Goal: Complete application form: Complete application form

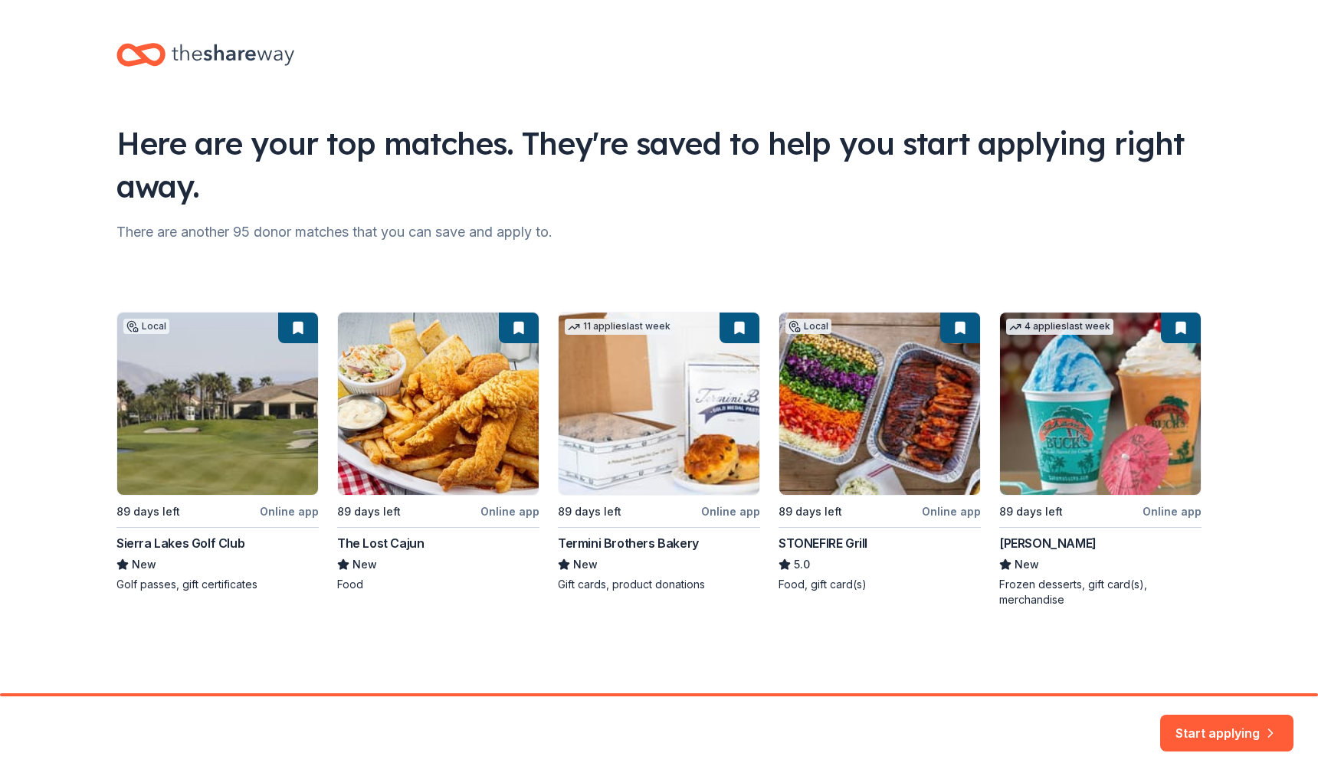
click at [880, 468] on div "Local 89 days left Online app Sierra Lakes Golf Club New Golf passes, gift cert…" at bounding box center [658, 460] width 1085 height 296
click at [860, 431] on div "Local 89 days left Online app Sierra Lakes Golf Club New Golf passes, gift cert…" at bounding box center [658, 460] width 1085 height 296
click at [822, 543] on div "Local 89 days left Online app Sierra Lakes Golf Club New Golf passes, gift cert…" at bounding box center [658, 460] width 1085 height 296
click at [1245, 727] on button "Start applying" at bounding box center [1226, 724] width 133 height 37
click at [847, 543] on div "Local 89 days left Online app Sierra Lakes Golf Club New Golf passes, gift cert…" at bounding box center [658, 460] width 1085 height 296
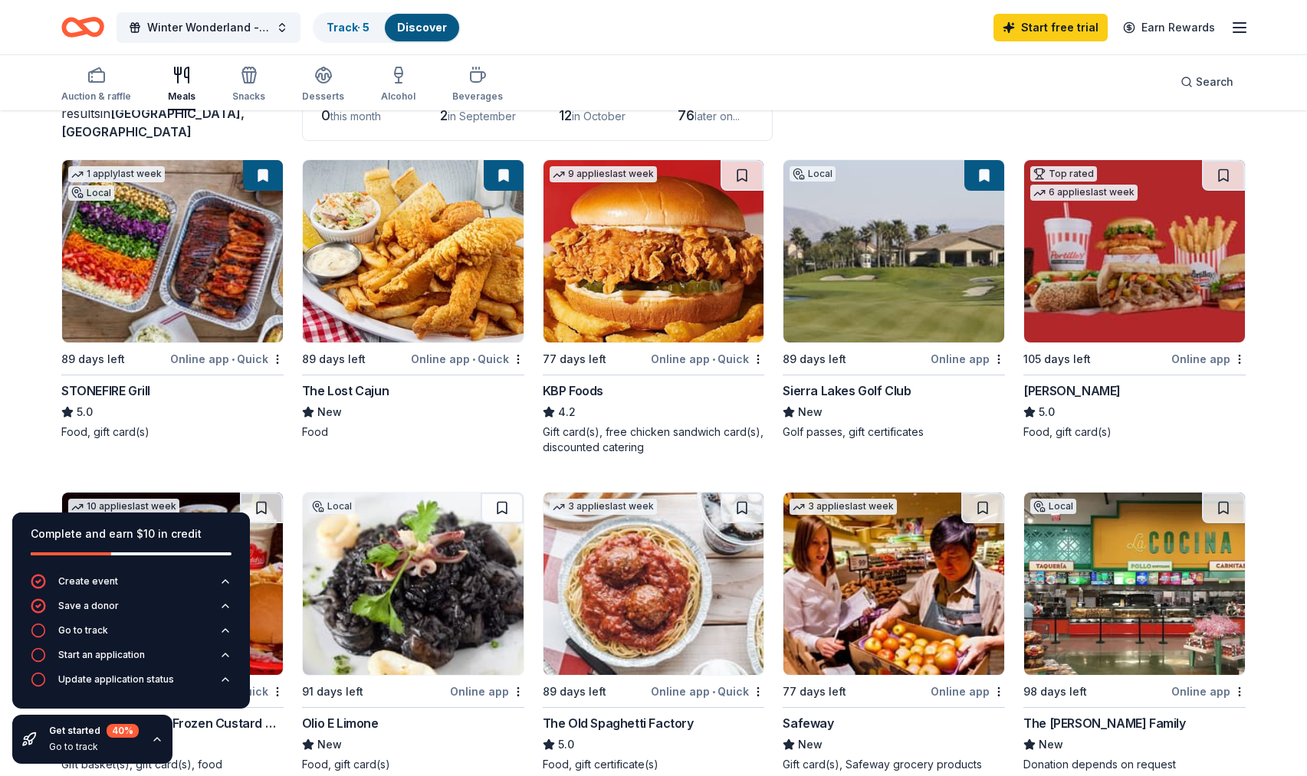
scroll to position [142, 0]
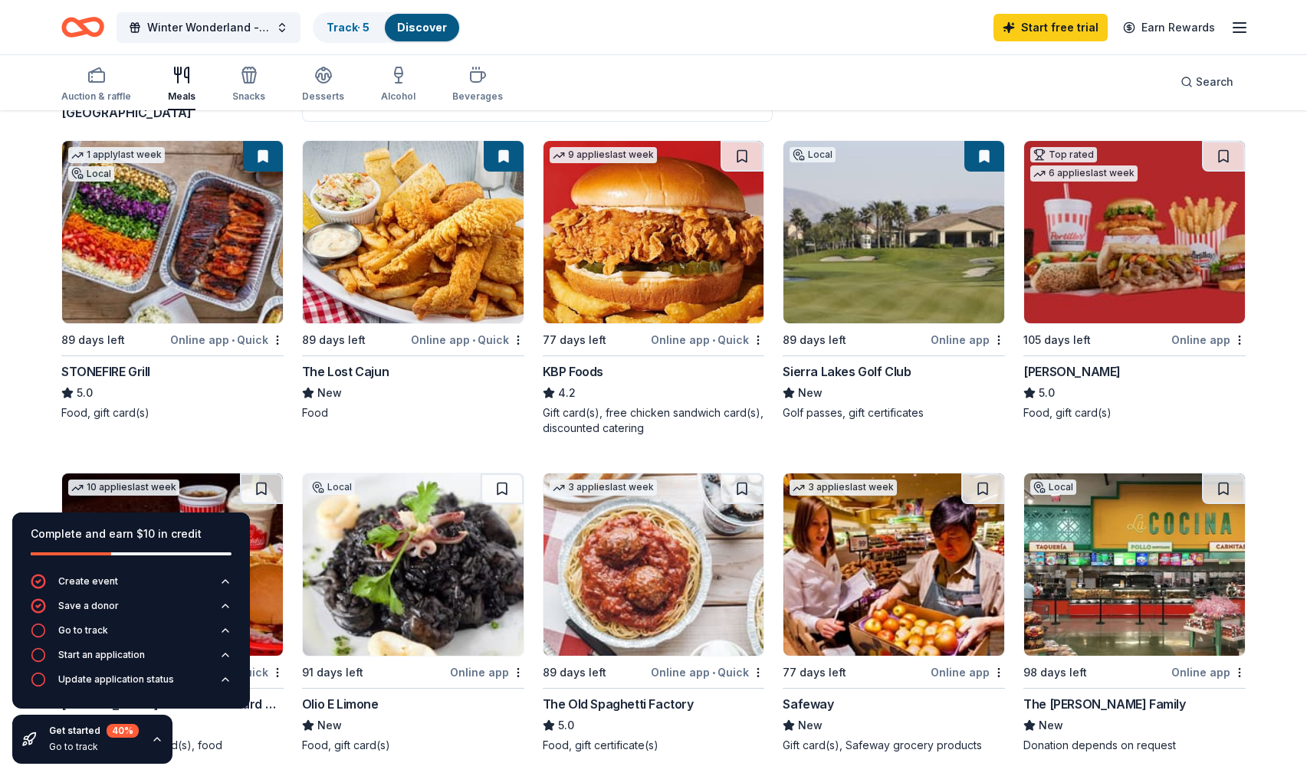
click at [162, 741] on div "Get started 40 % Go to track" at bounding box center [92, 739] width 160 height 49
click at [159, 740] on icon "button" at bounding box center [157, 739] width 12 height 12
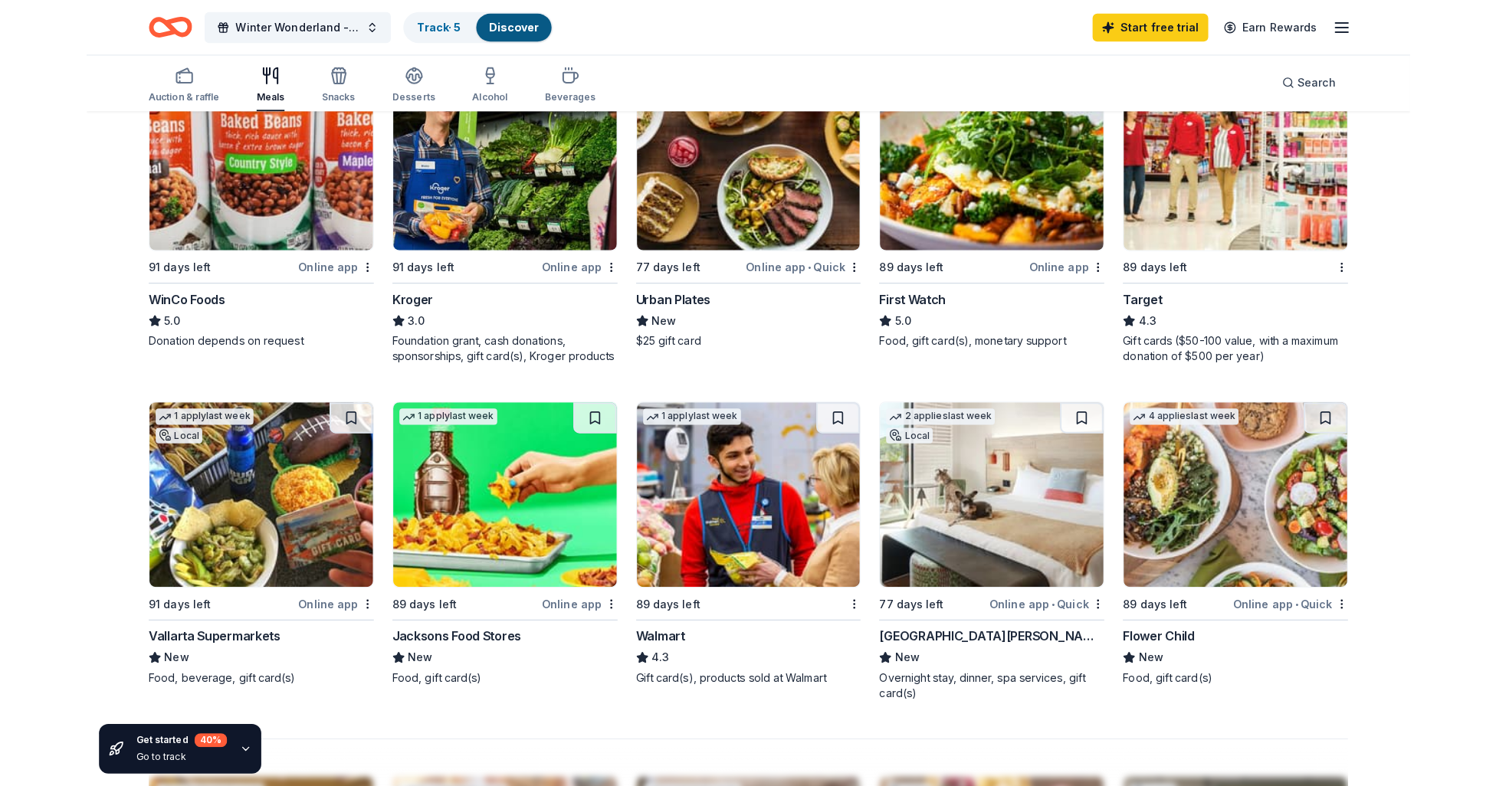
scroll to position [881, 0]
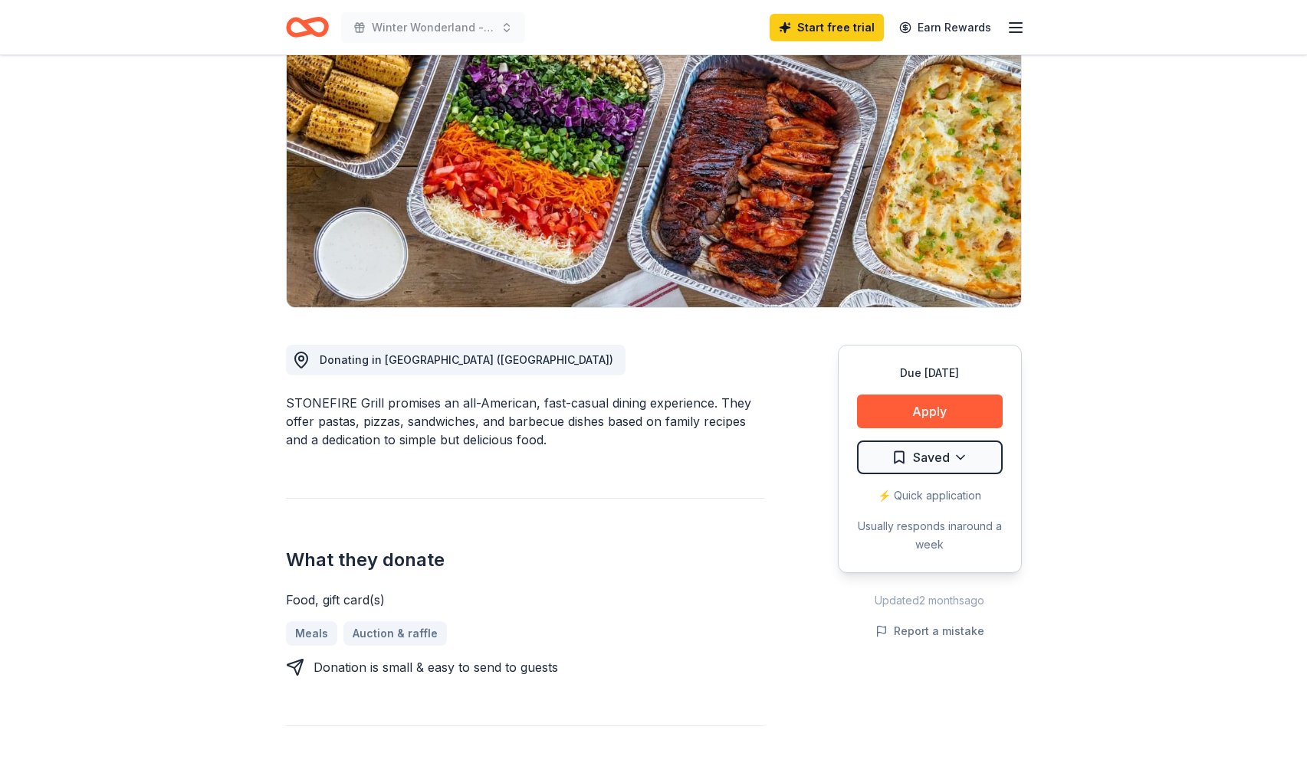
scroll to position [57, 0]
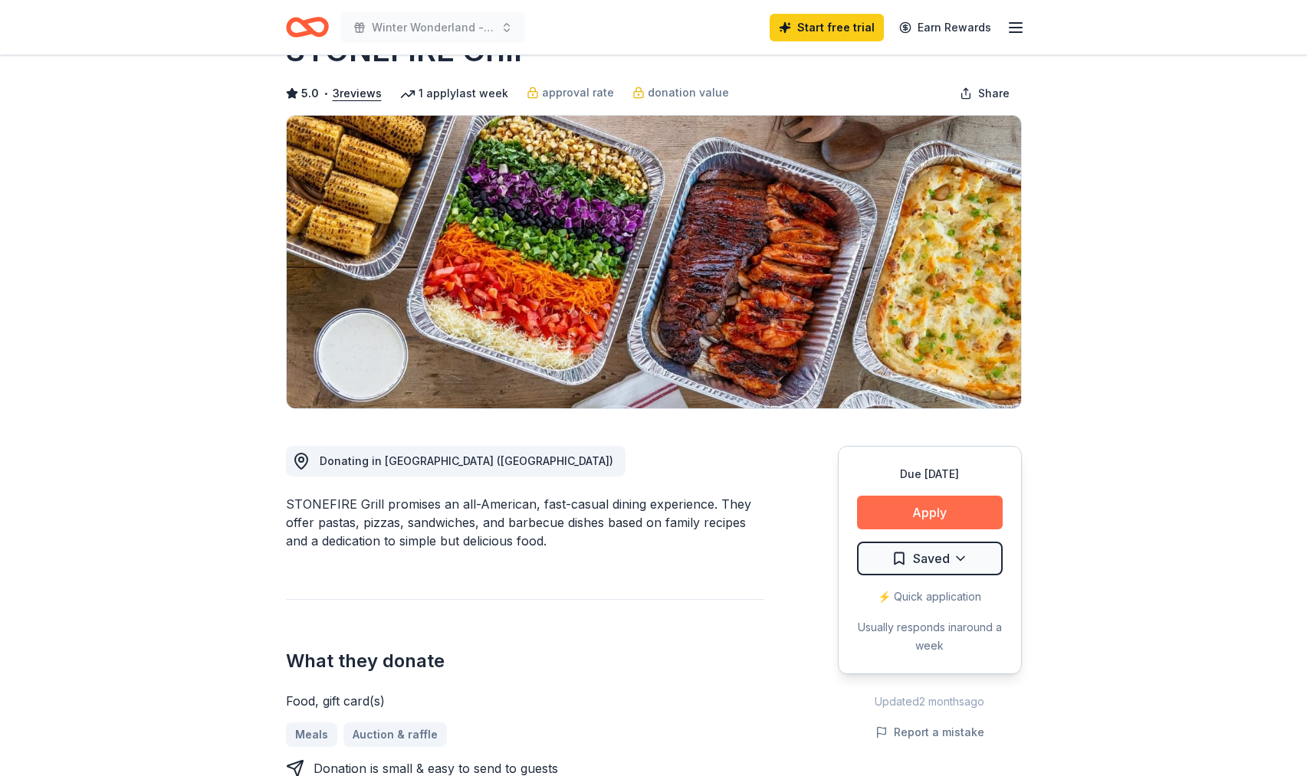
click at [962, 511] on button "Apply" at bounding box center [930, 513] width 146 height 34
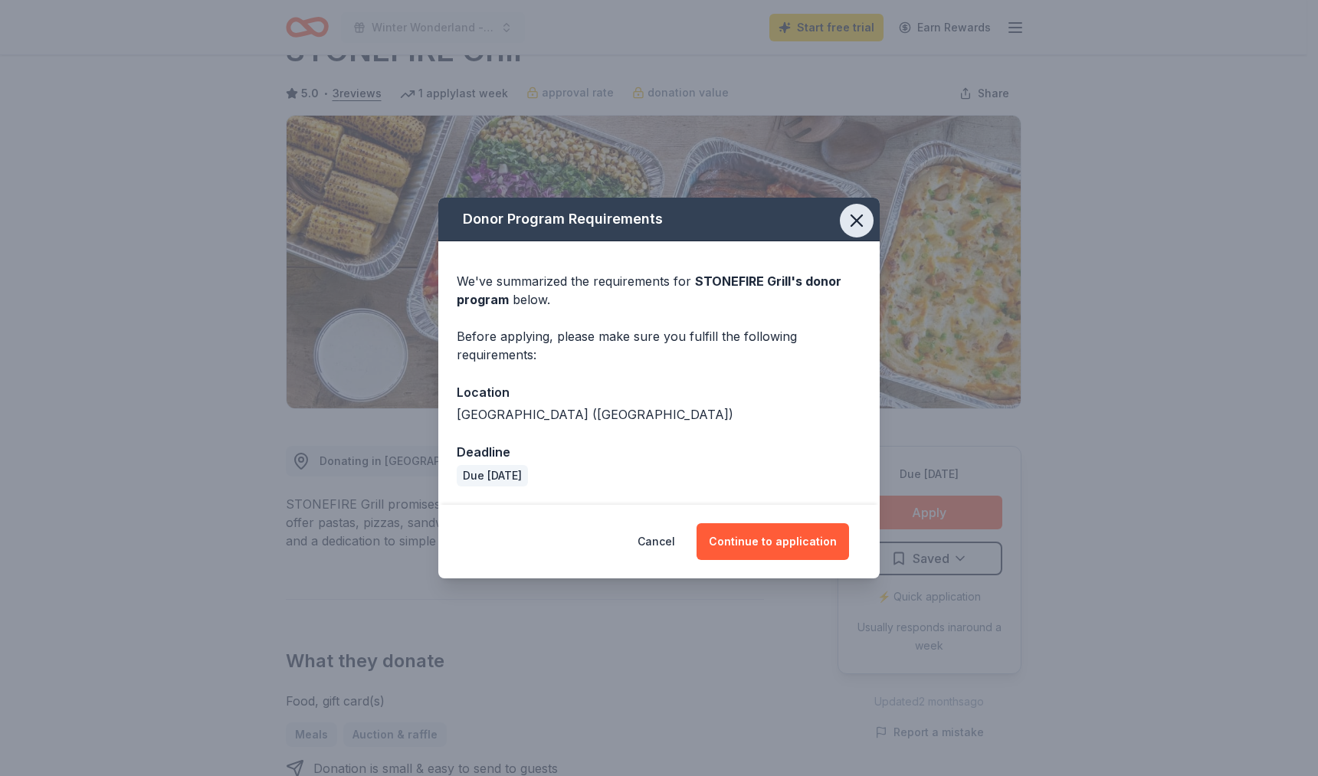
click at [857, 235] on button "button" at bounding box center [857, 221] width 34 height 34
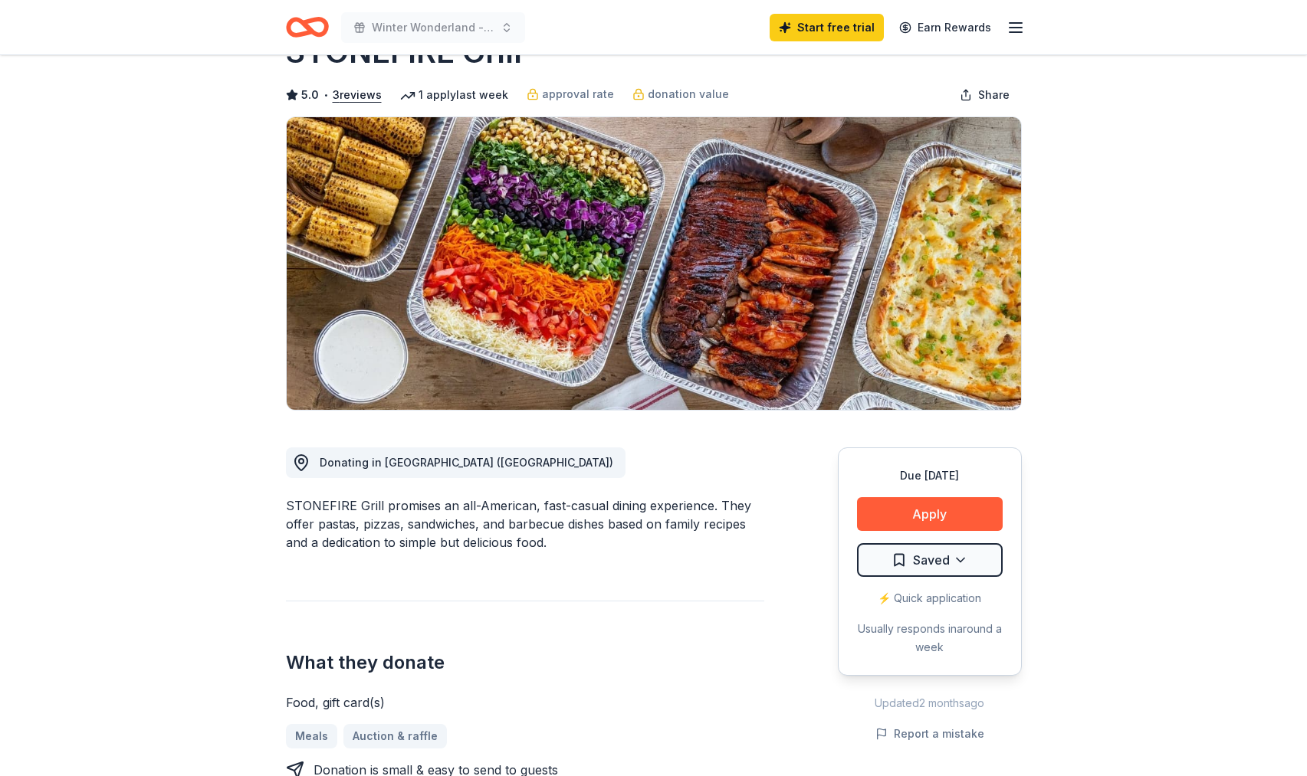
scroll to position [0, 0]
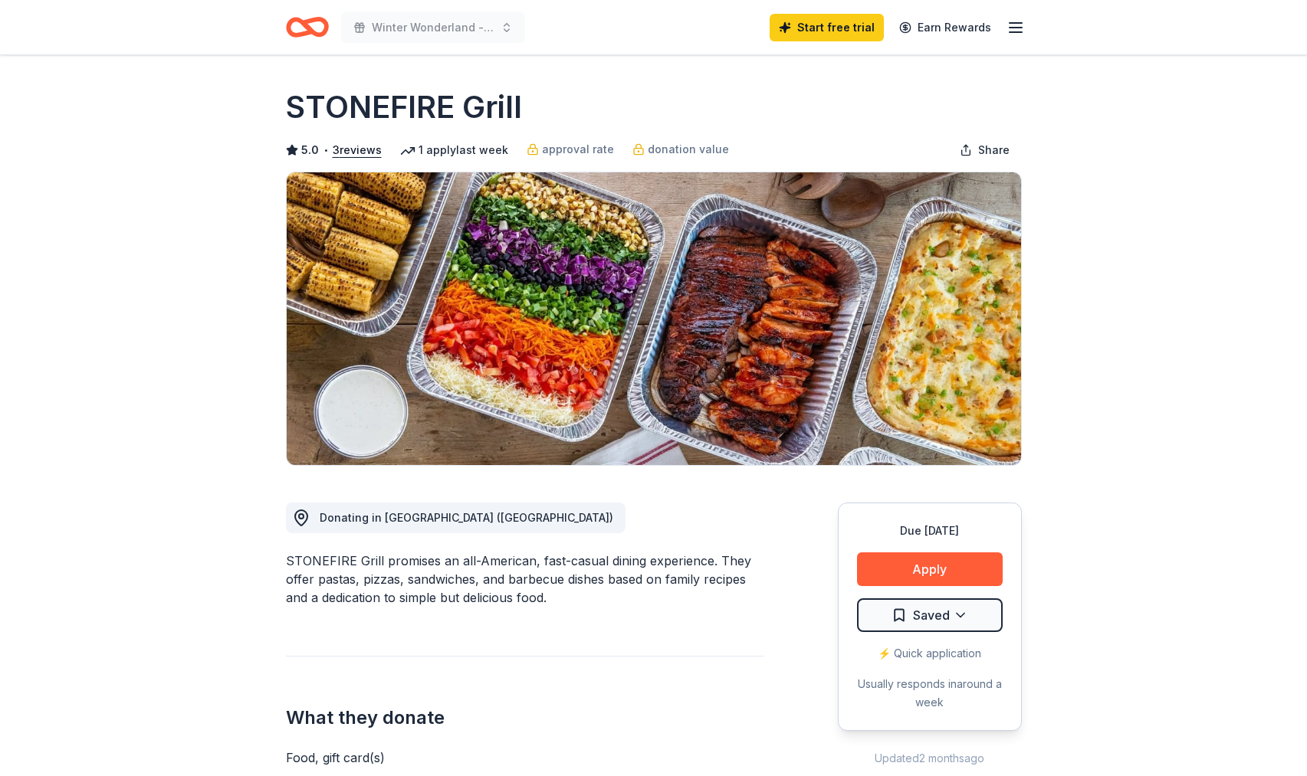
click at [1010, 25] on icon "button" at bounding box center [1015, 27] width 18 height 18
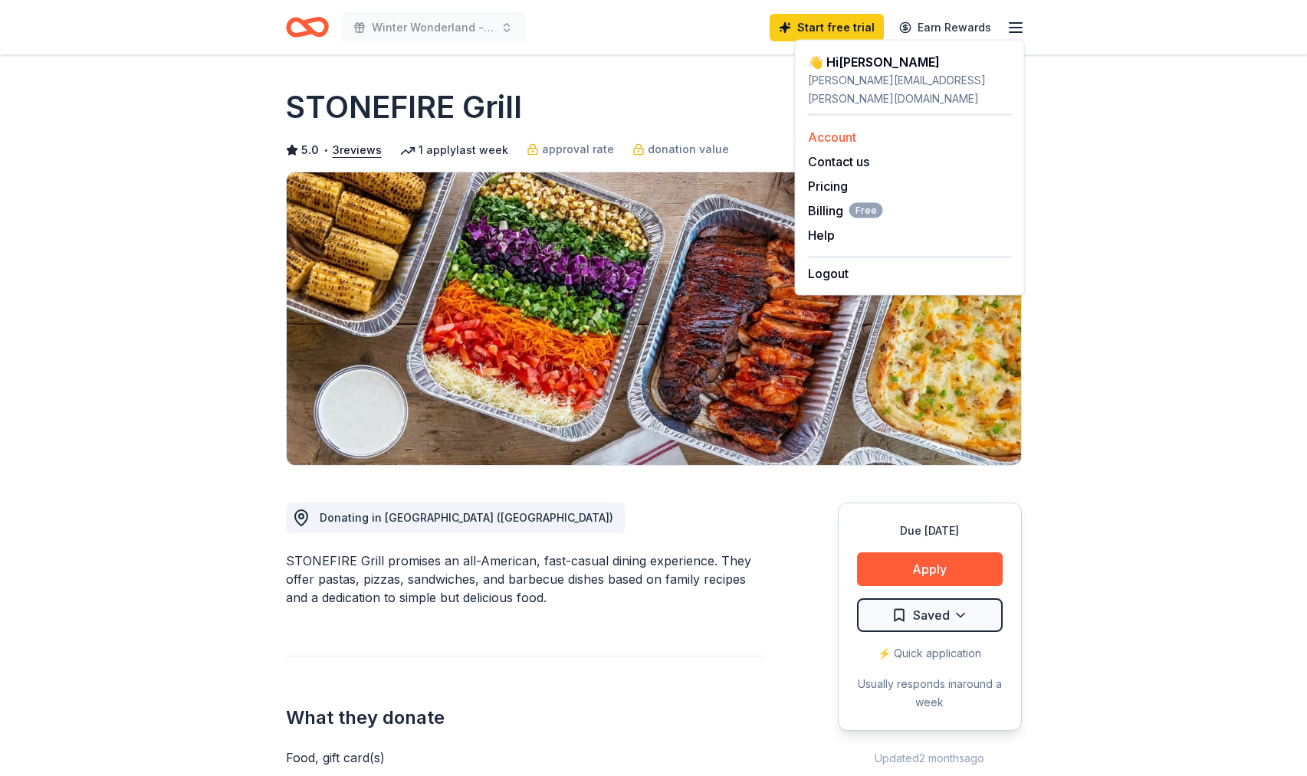
click at [843, 130] on link "Account" at bounding box center [832, 137] width 48 height 15
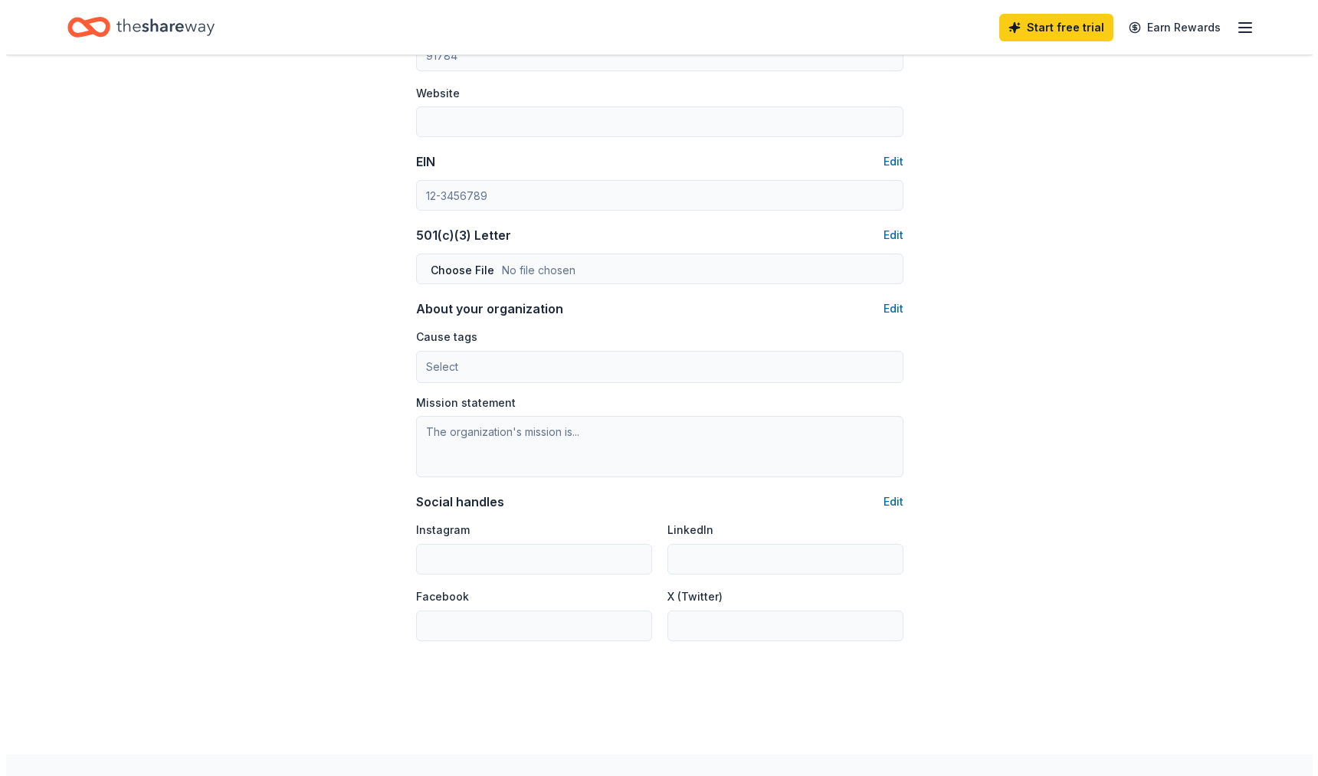
scroll to position [707, 0]
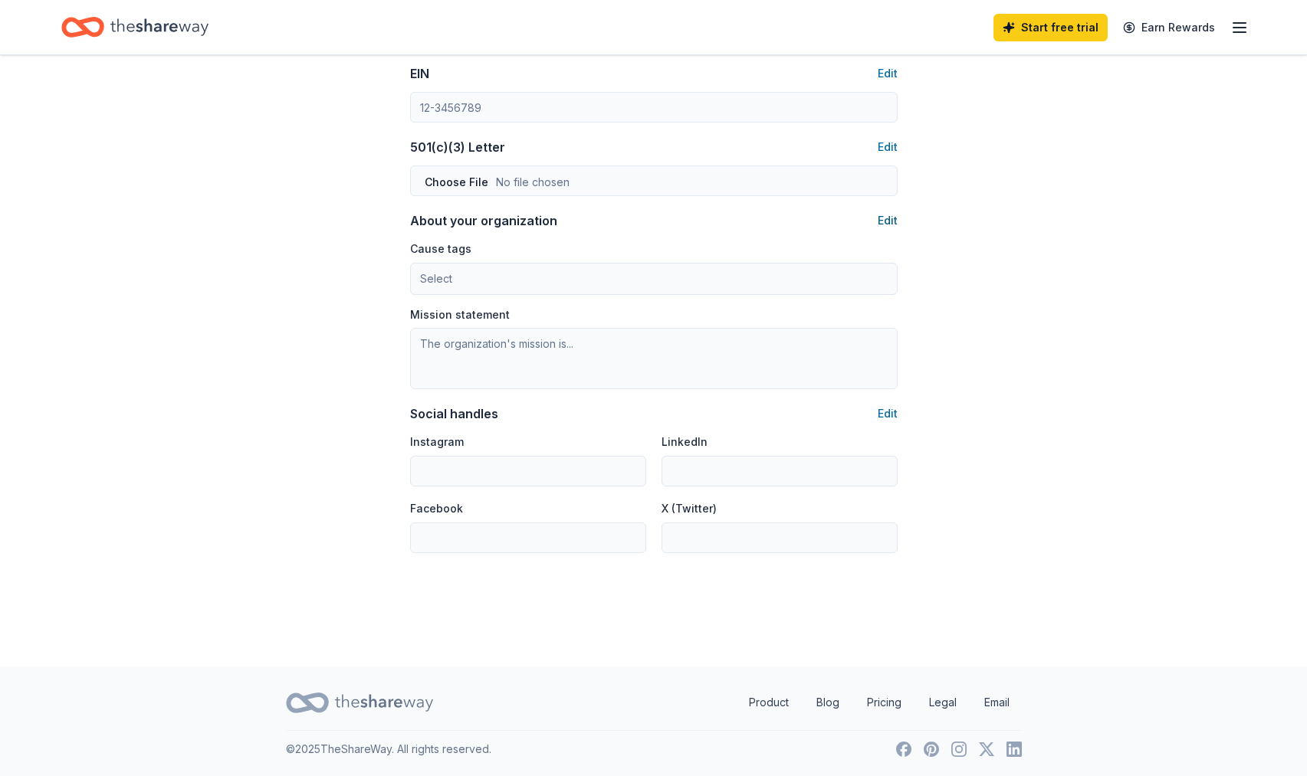
click at [886, 218] on button "Edit" at bounding box center [888, 221] width 20 height 18
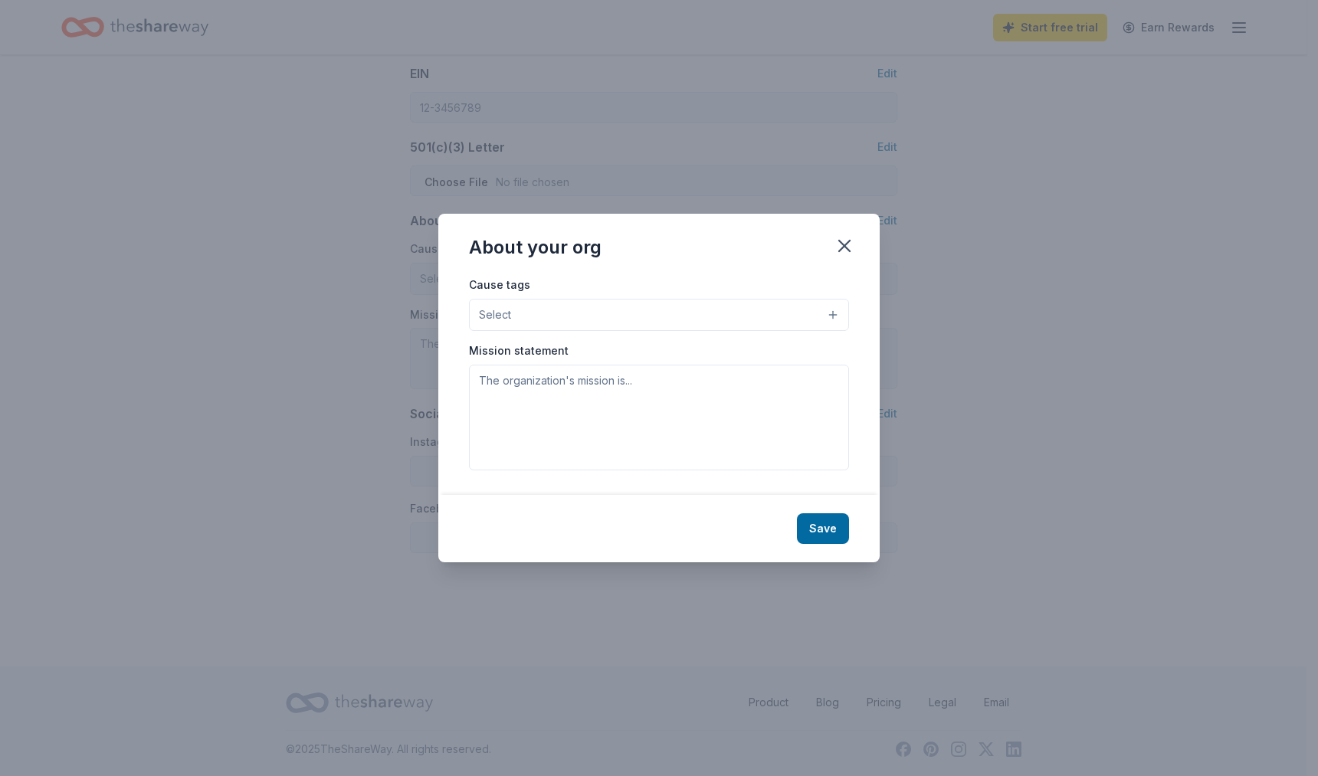
click at [586, 333] on div "Cause tags Select Mission statement" at bounding box center [659, 372] width 380 height 195
click at [582, 314] on button "Select" at bounding box center [659, 315] width 380 height 32
click at [607, 269] on div "About your org Cause tags Select Animals Art & Culture Children Disaster Relief…" at bounding box center [658, 388] width 441 height 348
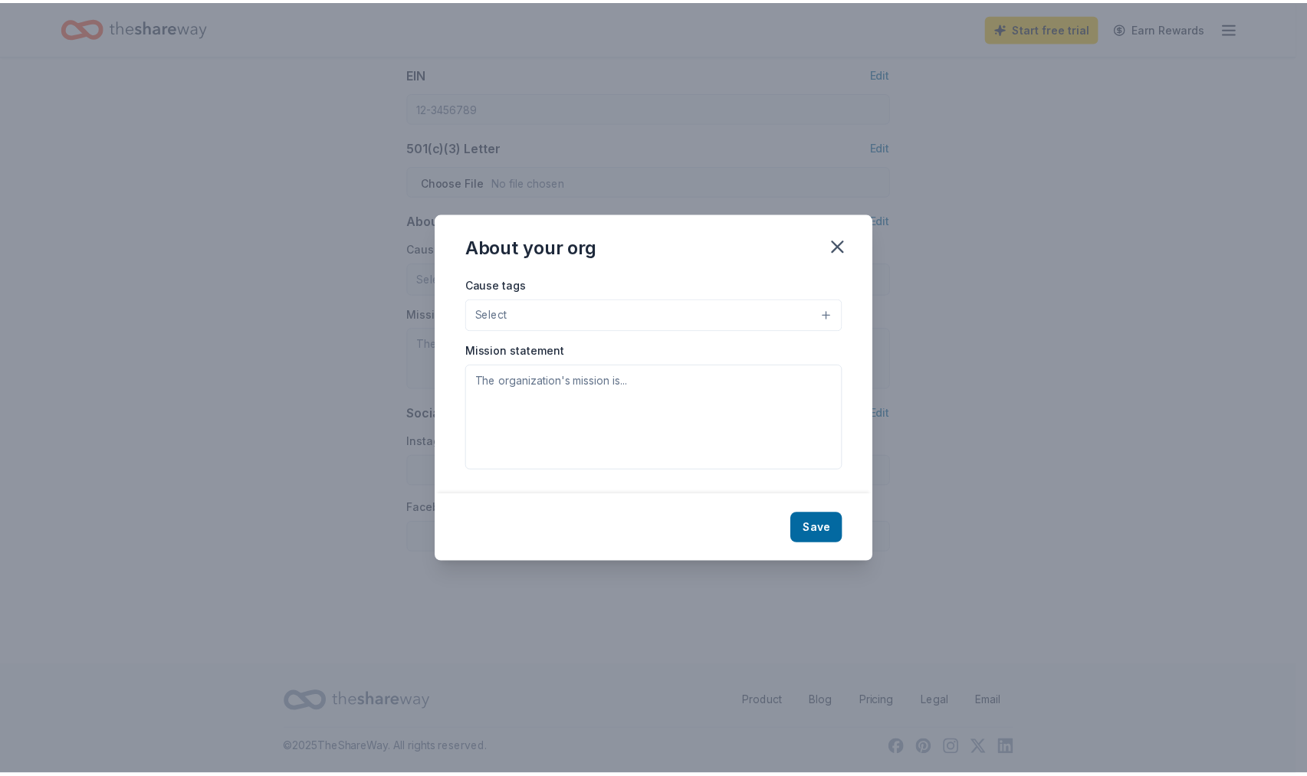
scroll to position [0, 0]
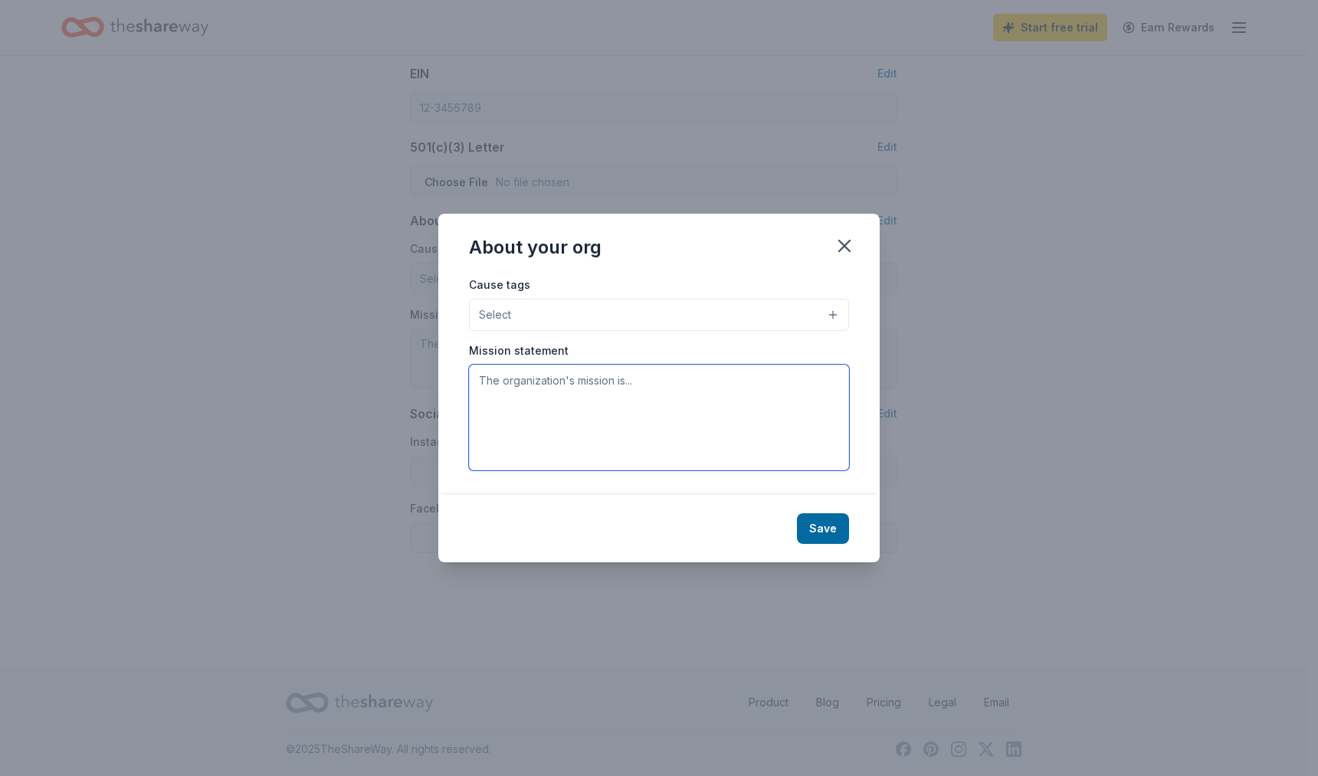
click at [691, 370] on textarea at bounding box center [659, 418] width 380 height 106
paste textarea "SCALE Leadership Academy-East (SLA-East) is a free independent study, public sc…"
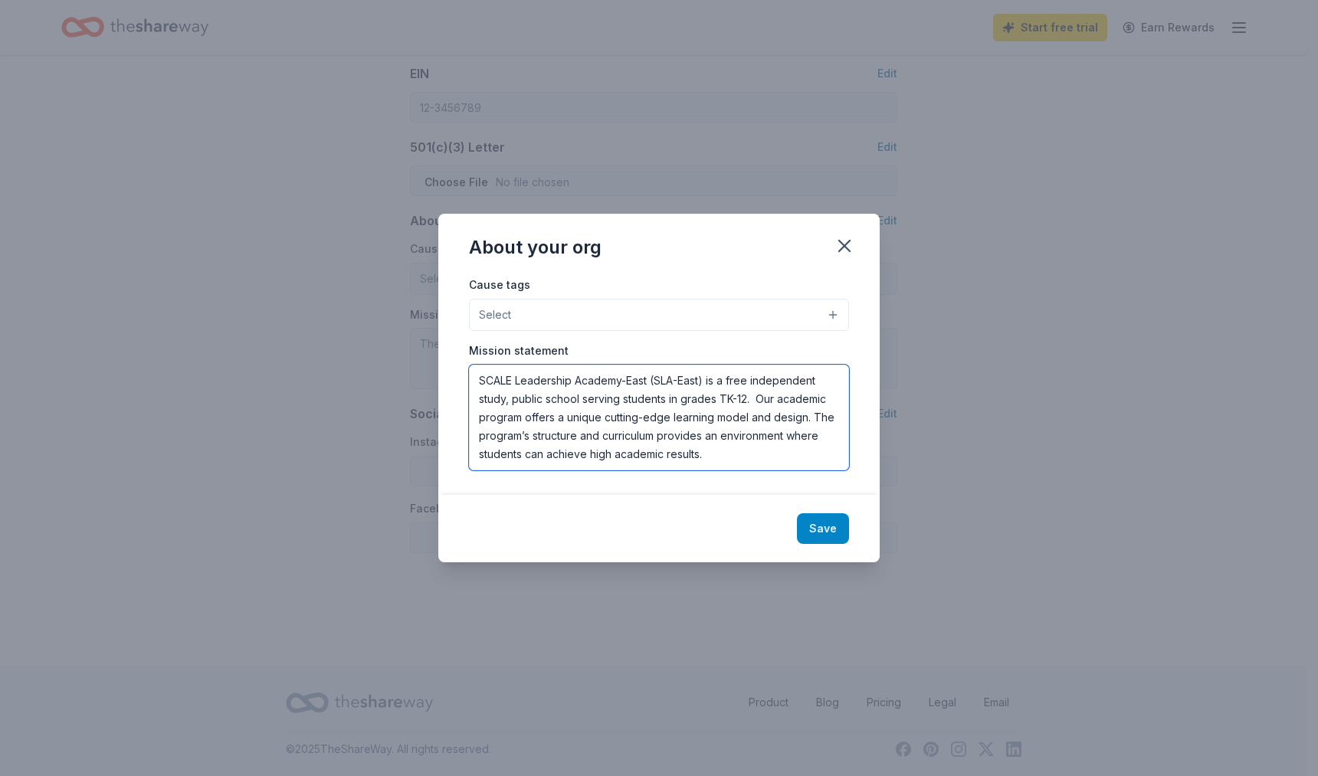
type textarea "SCALE Leadership Academy-East (SLA-East) is a free independent study, public sc…"
click at [831, 516] on button "Save" at bounding box center [823, 529] width 52 height 31
type textarea "SCALE Leadership Academy-East (SLA-East) is a free independent study, public sc…"
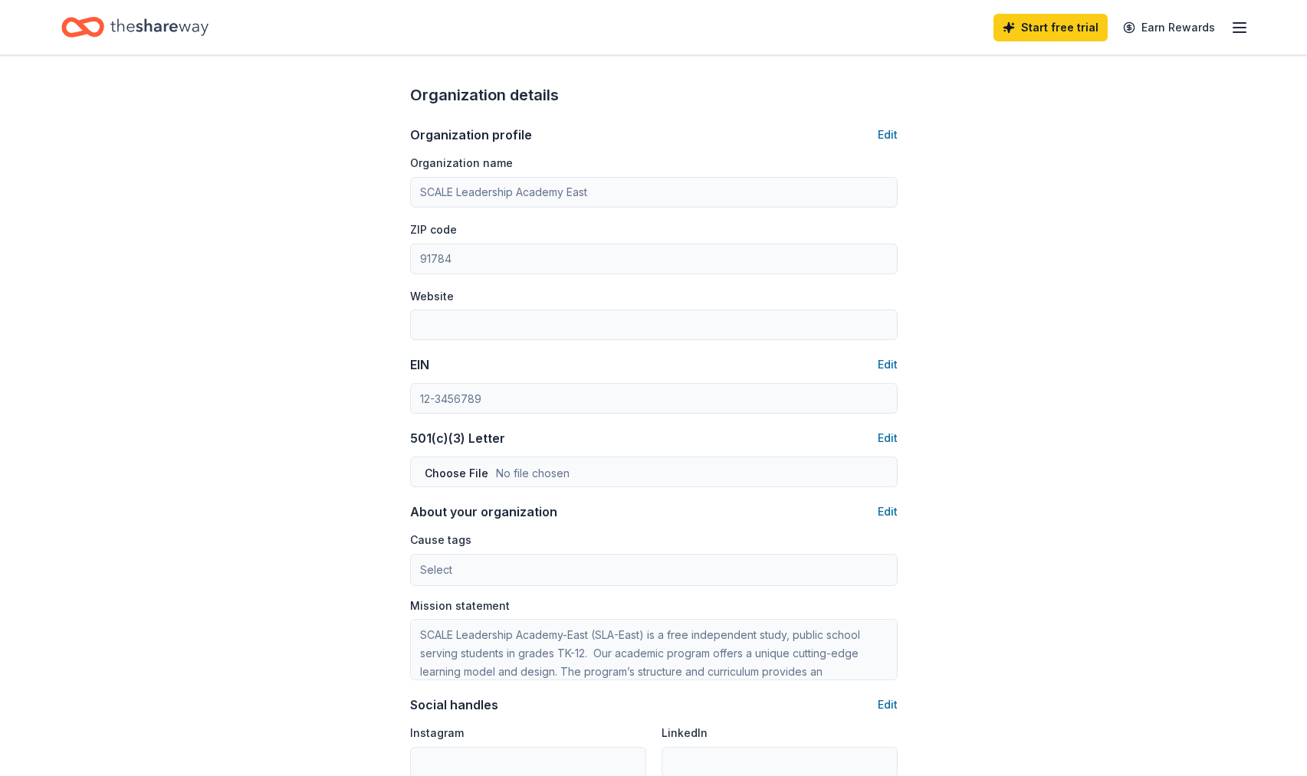
scroll to position [283, 0]
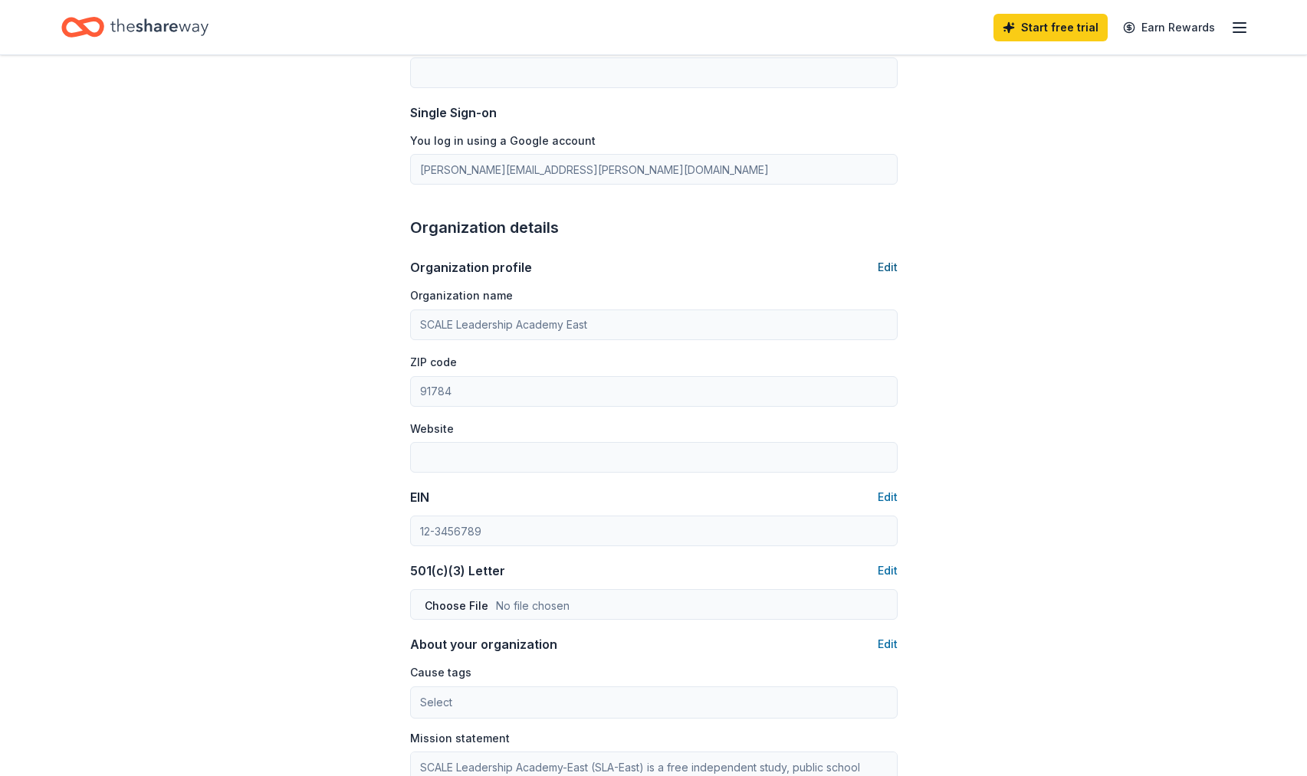
click at [887, 272] on button "Edit" at bounding box center [888, 267] width 20 height 18
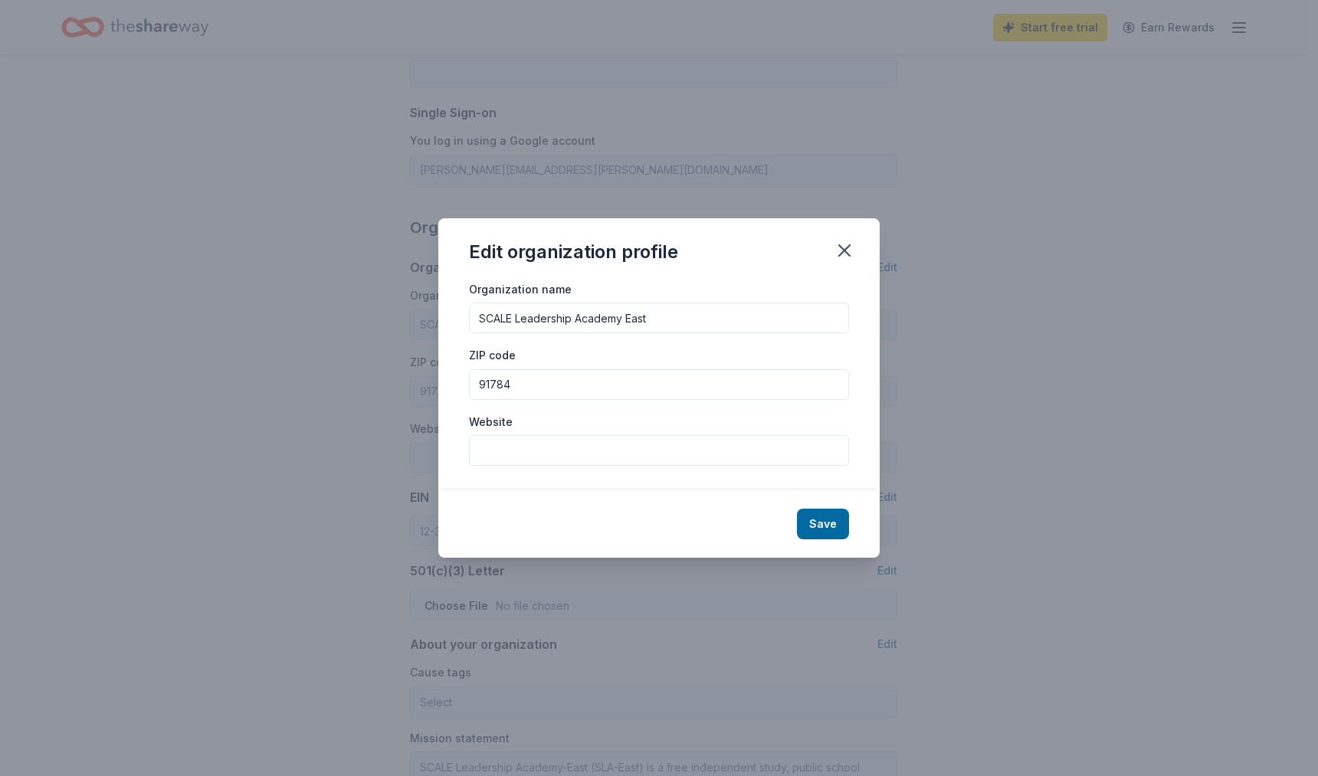
click at [615, 452] on input "Website" at bounding box center [659, 450] width 380 height 31
paste input "https://www.scaleacademy.org/"
type input "https://www.scaleacademy.org/"
click at [829, 532] on button "Save" at bounding box center [823, 524] width 52 height 31
type input "https://www.scaleacademy.org/"
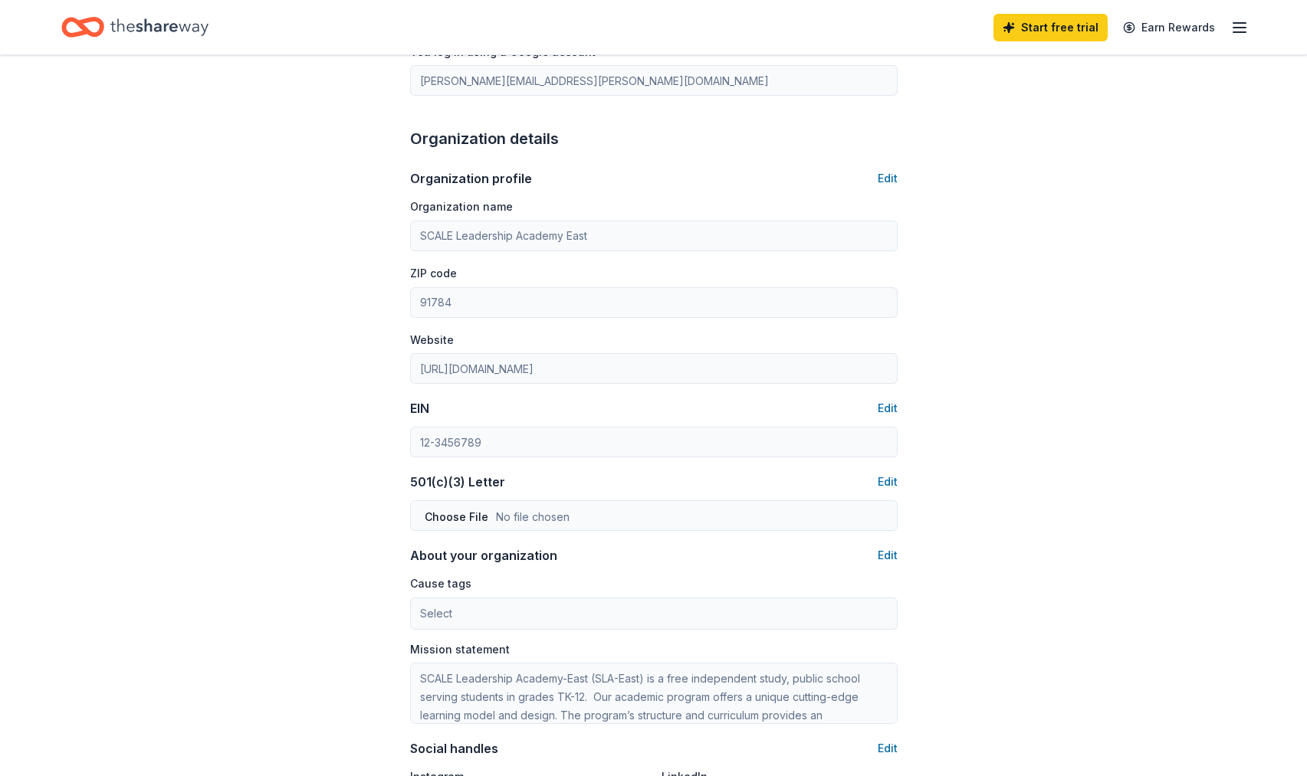
scroll to position [0, 0]
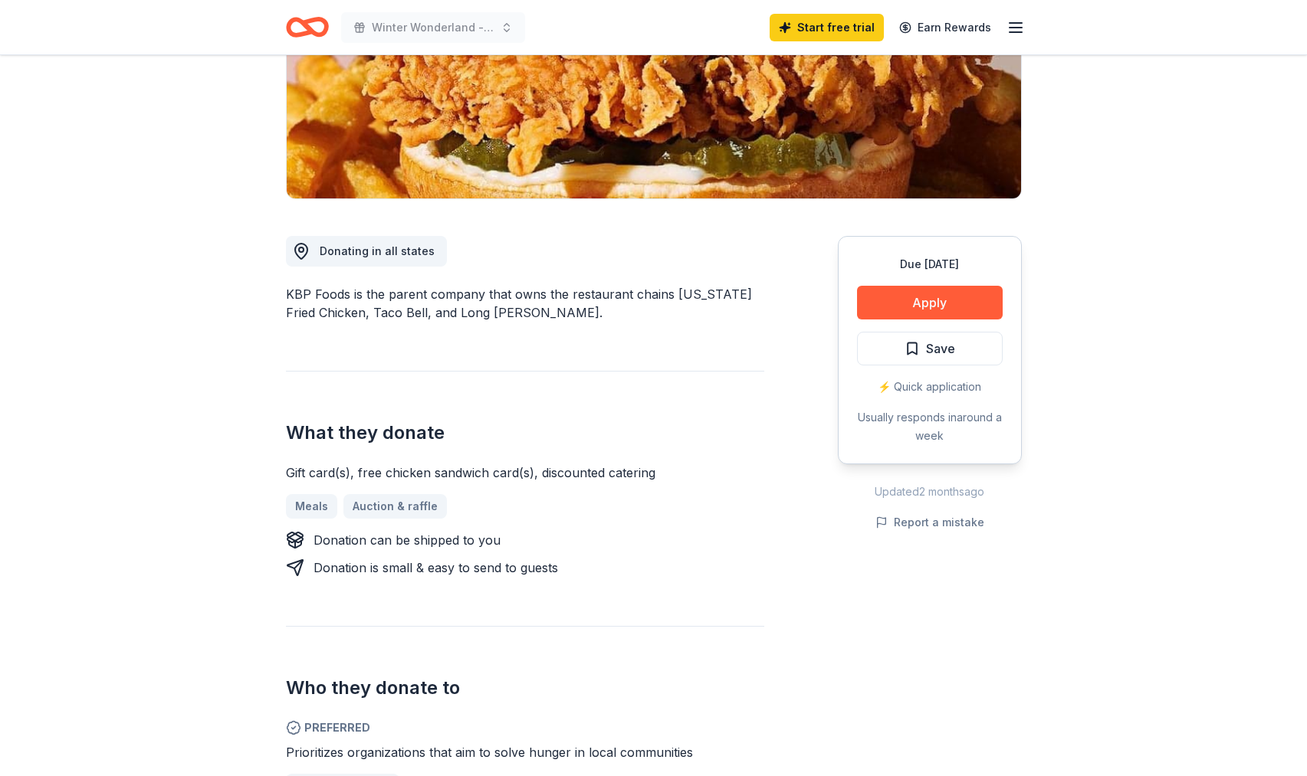
scroll to position [451, 0]
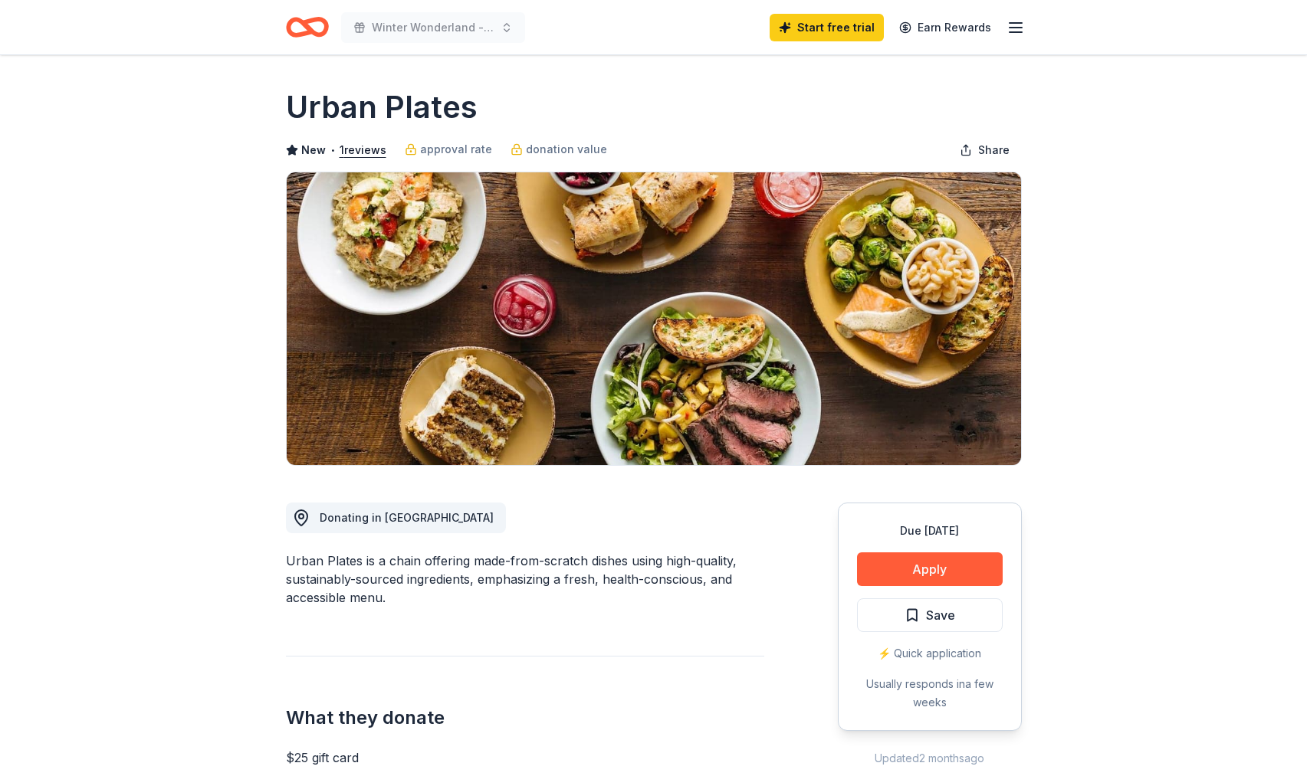
scroll to position [483, 0]
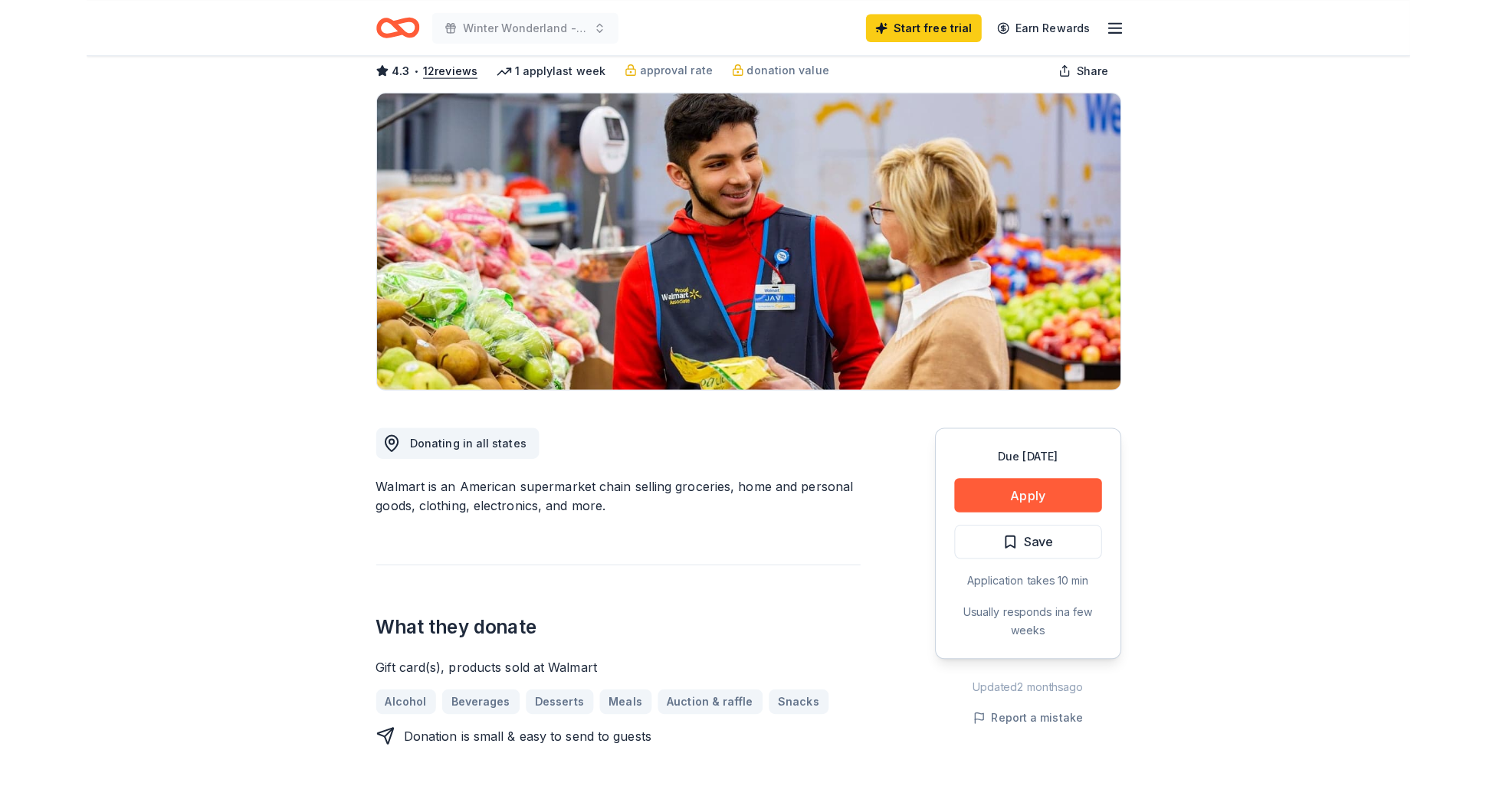
scroll to position [78, 0]
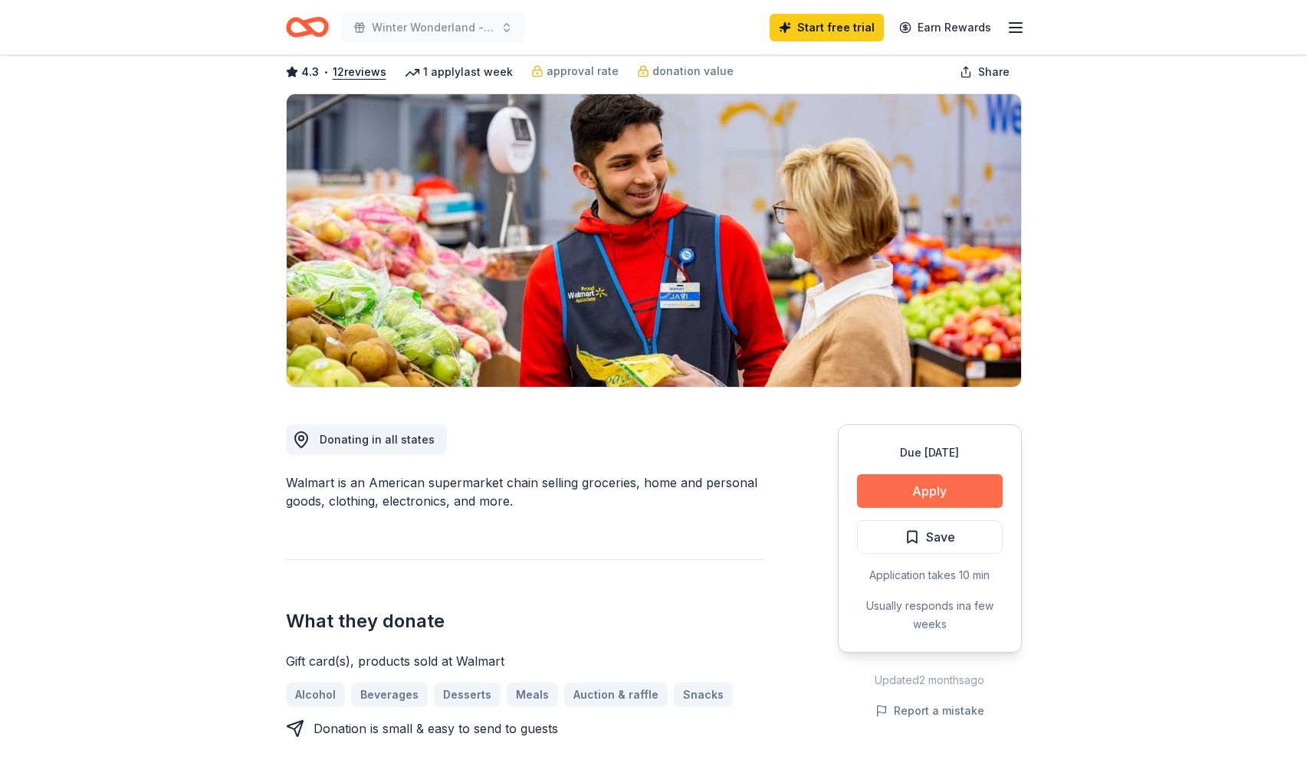
click at [908, 484] on button "Apply" at bounding box center [930, 491] width 146 height 34
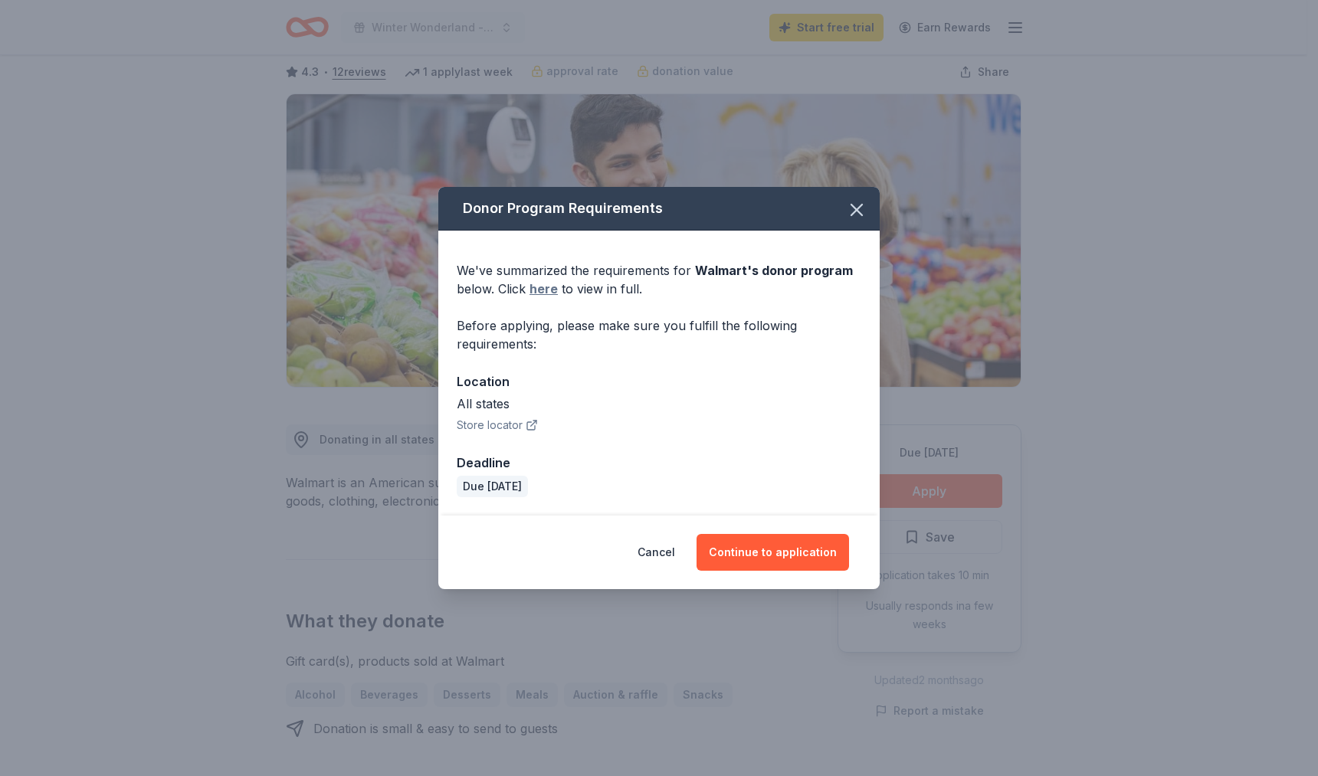
click at [544, 296] on link "here" at bounding box center [544, 289] width 28 height 18
click at [804, 550] on button "Continue to application" at bounding box center [773, 552] width 153 height 37
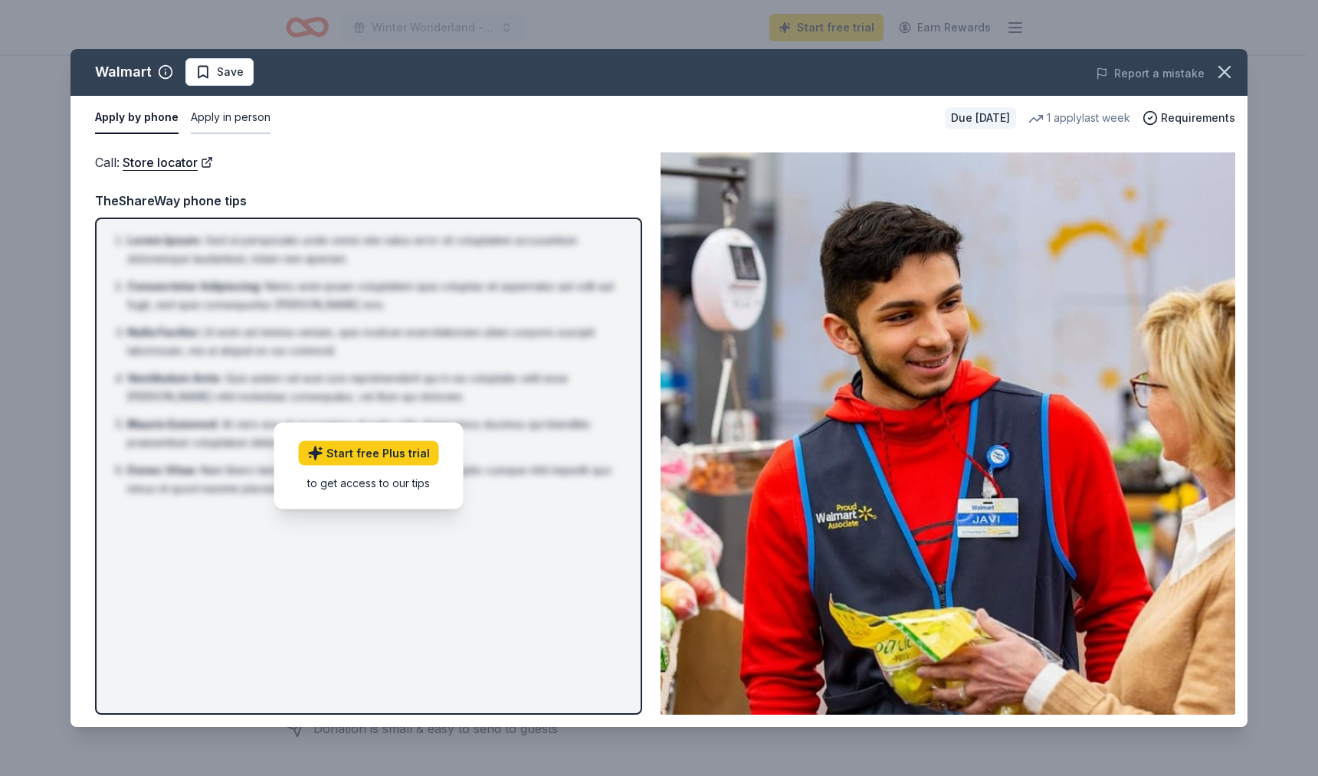
click at [220, 119] on button "Apply in person" at bounding box center [231, 118] width 80 height 32
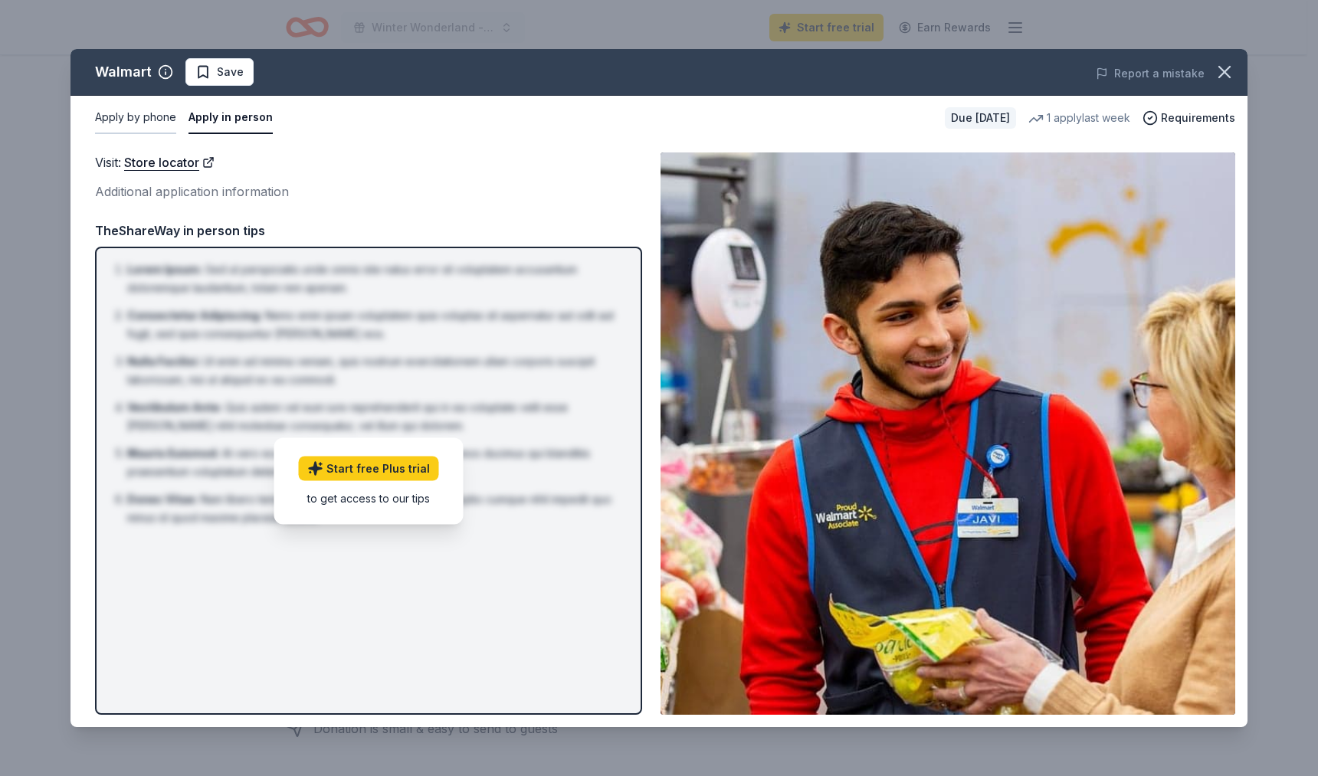
click at [155, 127] on button "Apply by phone" at bounding box center [135, 118] width 81 height 32
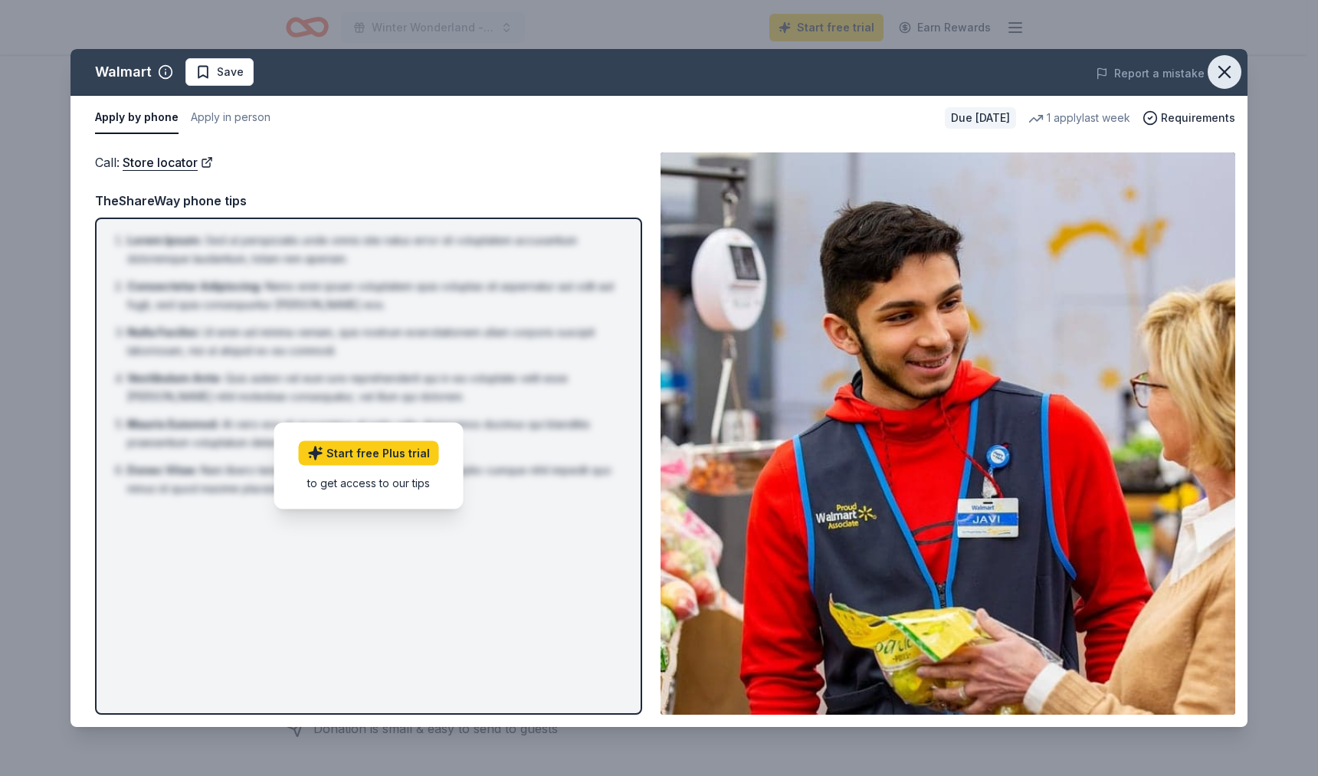
click at [1222, 69] on icon "button" at bounding box center [1224, 72] width 11 height 11
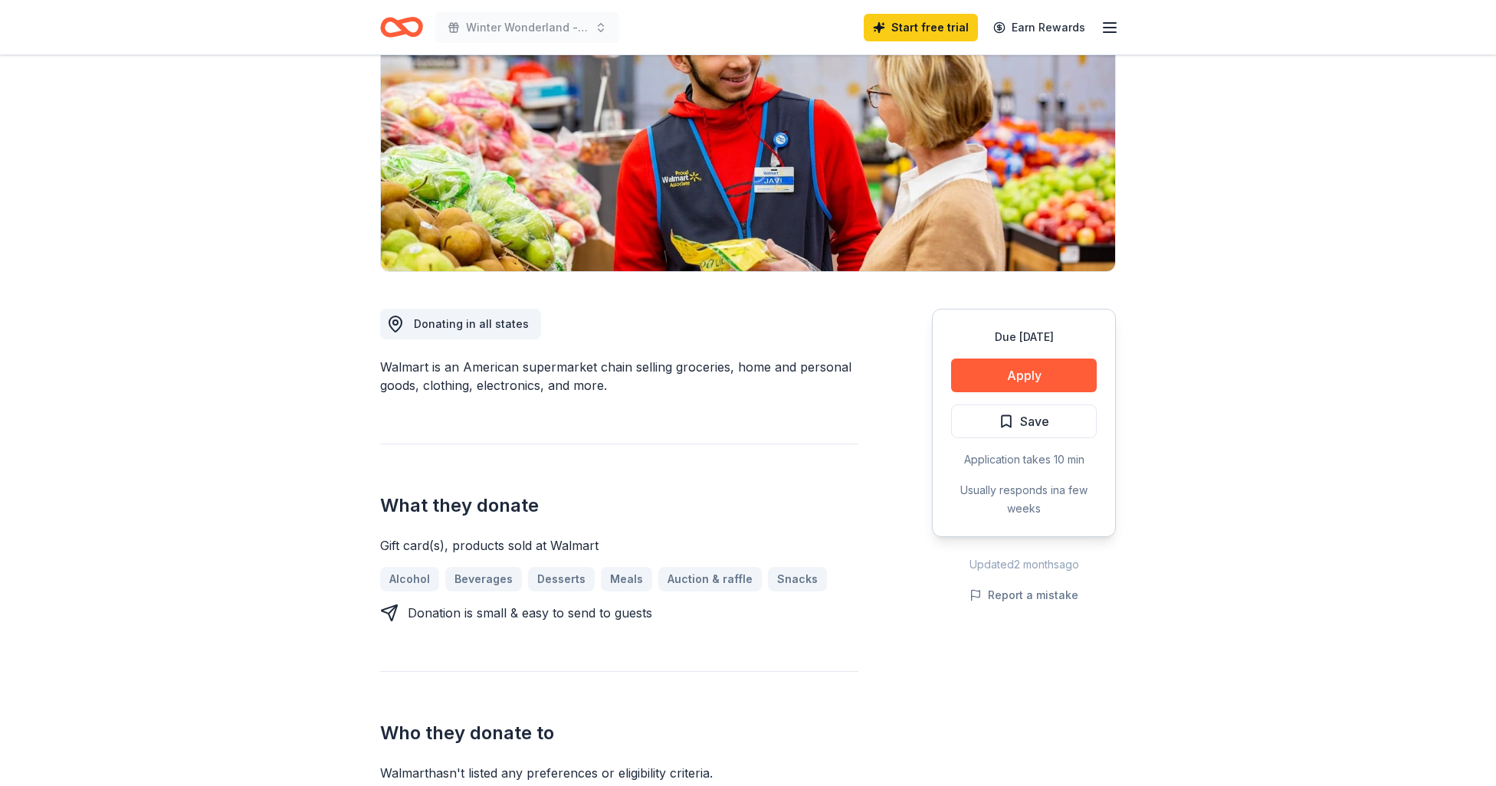
scroll to position [411, 0]
